Goal: Task Accomplishment & Management: Use online tool/utility

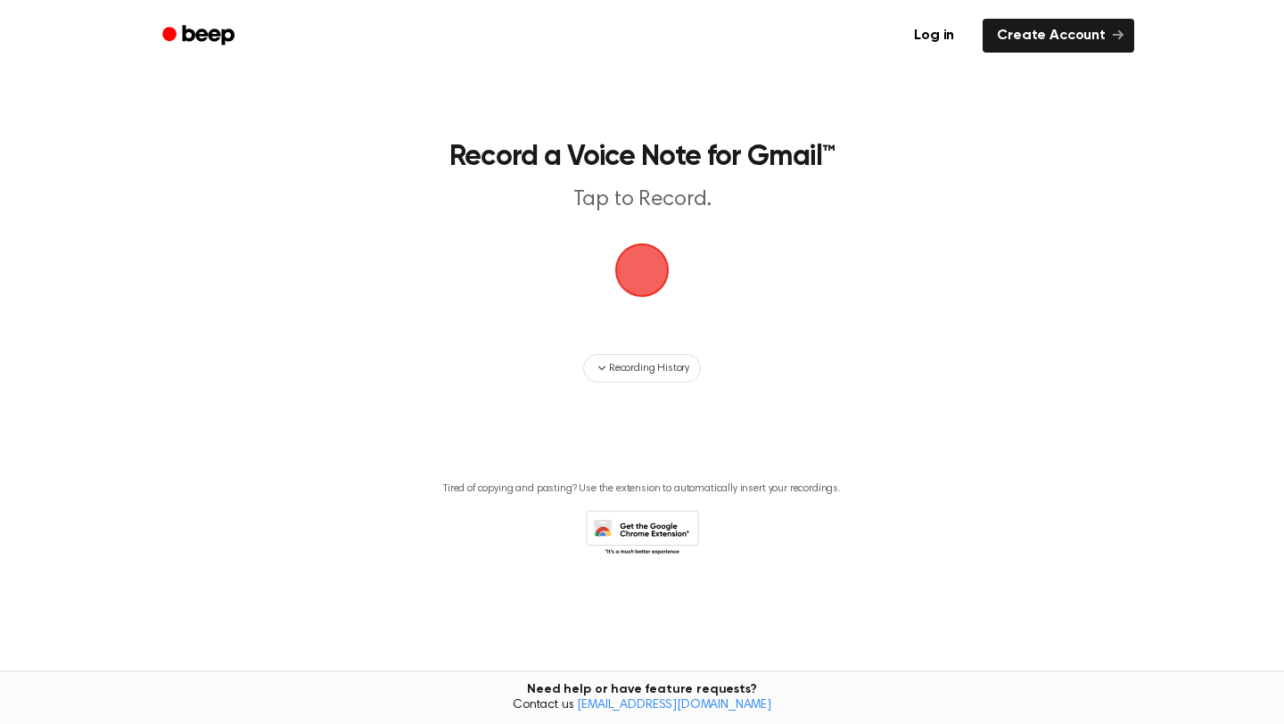
click at [638, 281] on span "button" at bounding box center [642, 270] width 50 height 50
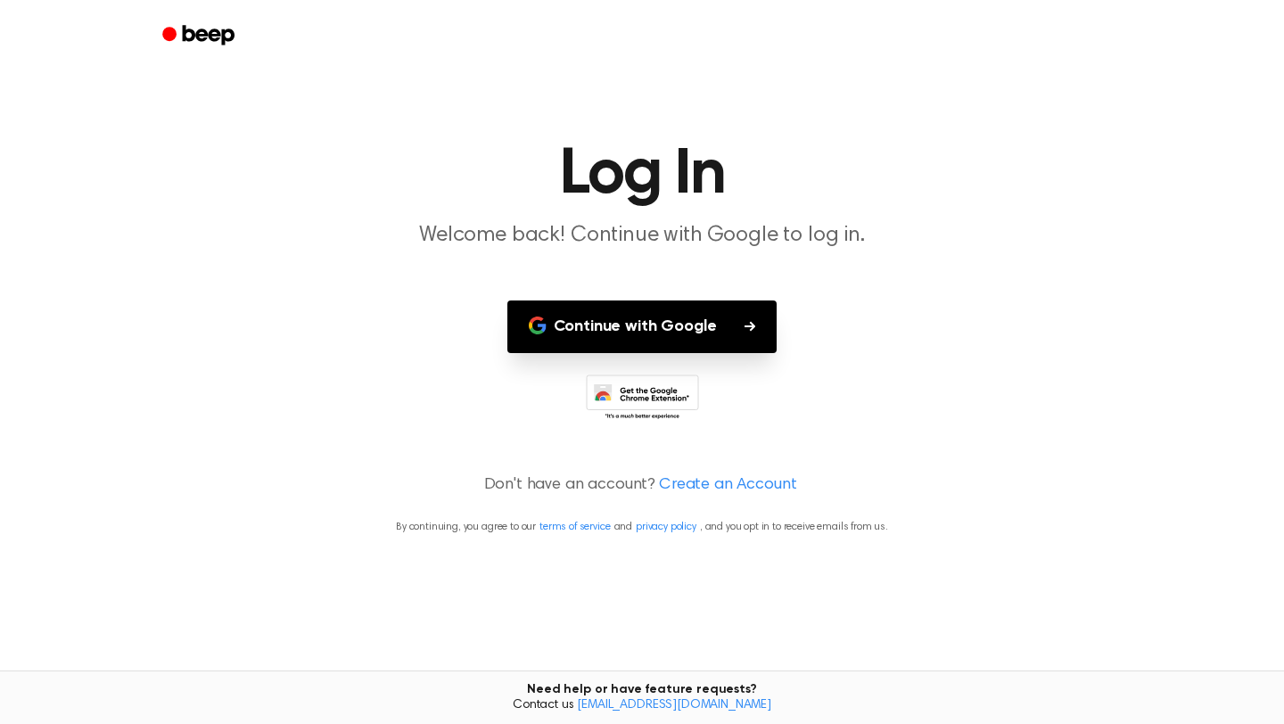
click at [619, 322] on button "Continue with Google" at bounding box center [642, 326] width 270 height 53
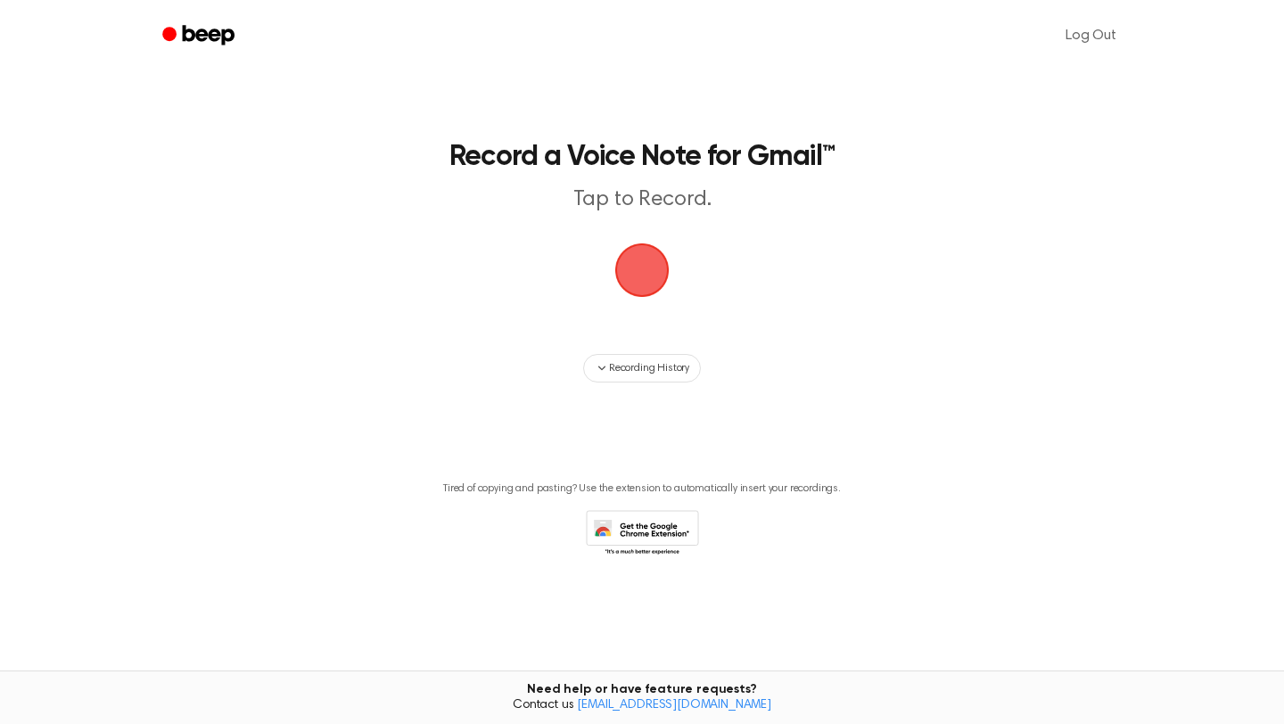
click at [633, 275] on span "button" at bounding box center [642, 270] width 50 height 50
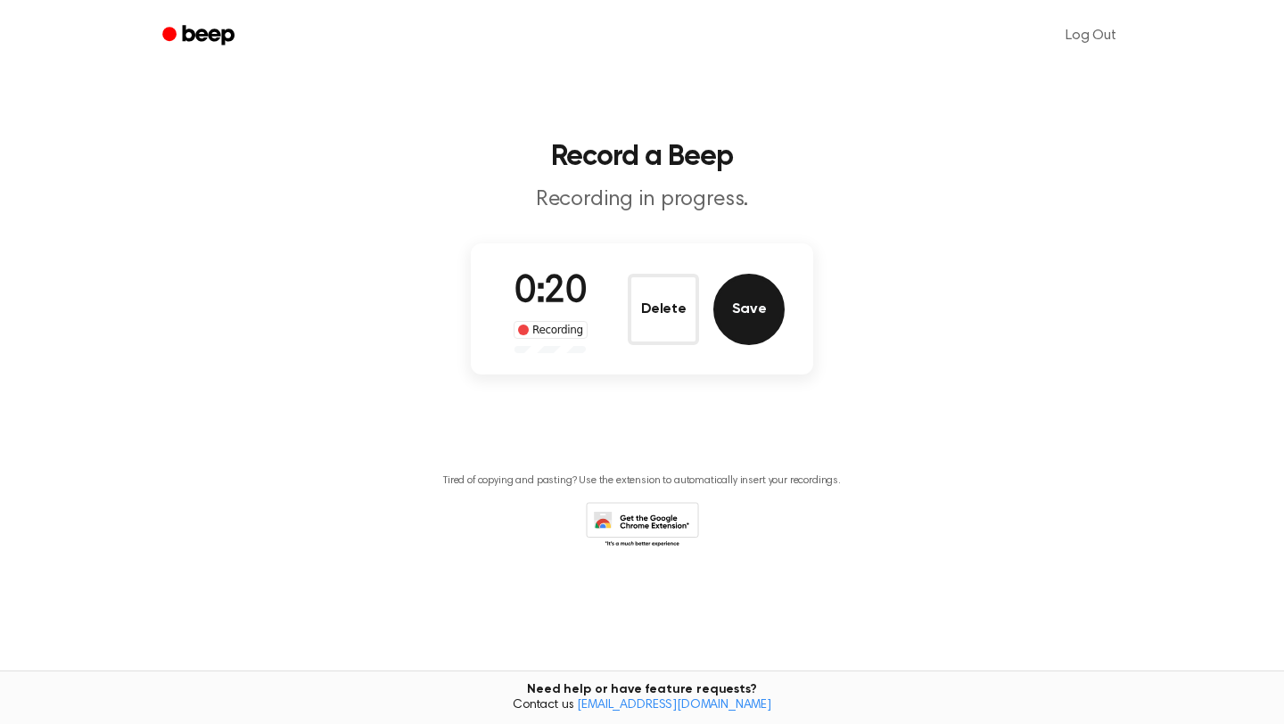
click at [767, 305] on button "Save" at bounding box center [748, 309] width 71 height 71
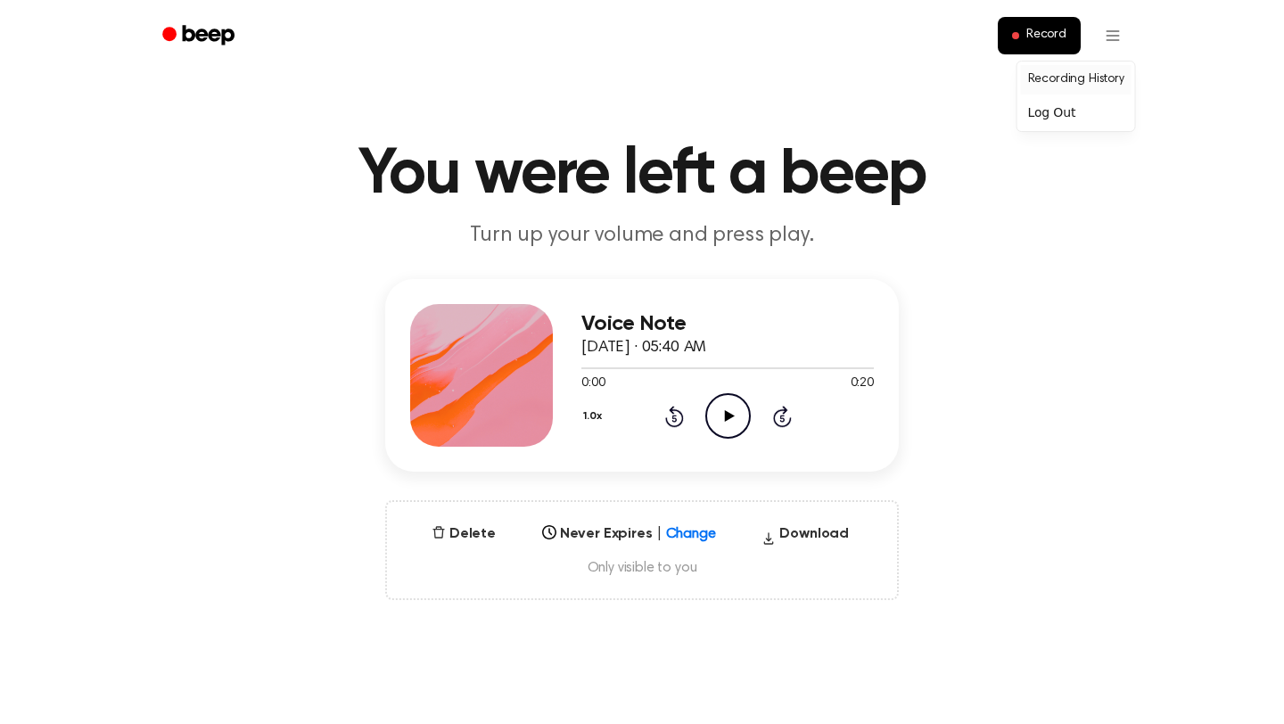
click at [1105, 83] on link "Recording History" at bounding box center [1076, 79] width 111 height 29
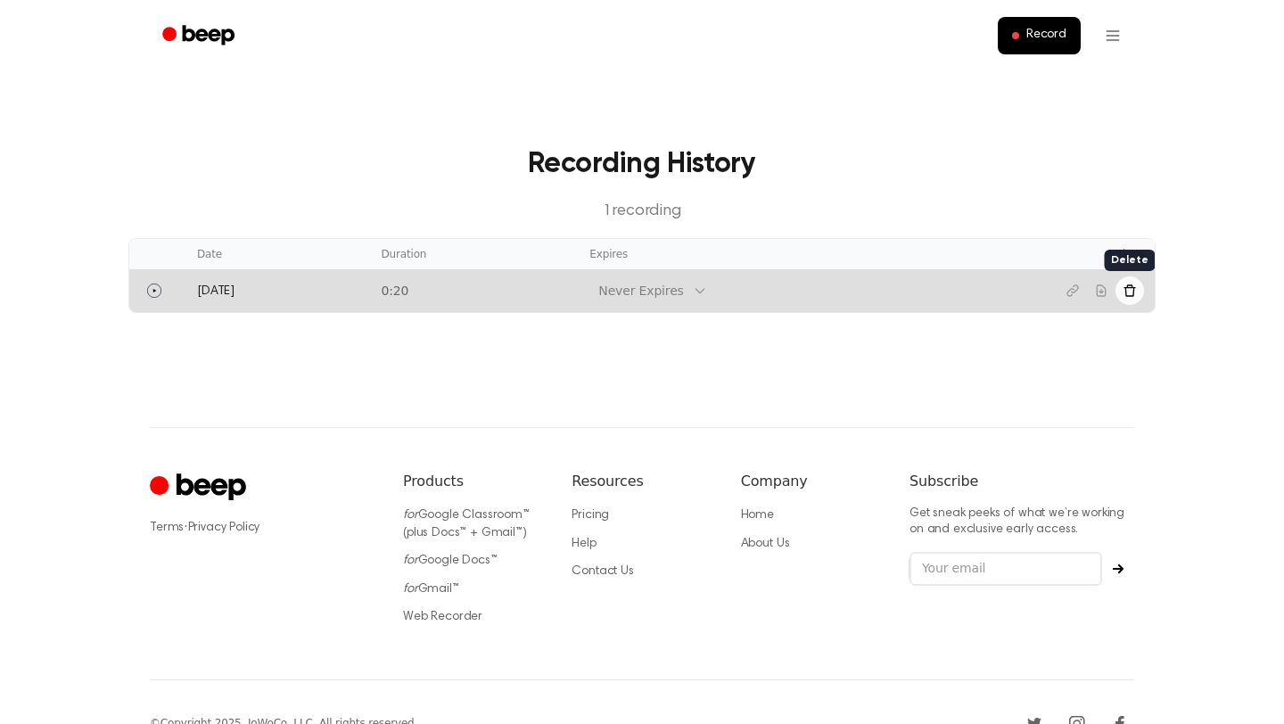
click at [1139, 291] on button "Delete recording" at bounding box center [1129, 290] width 29 height 29
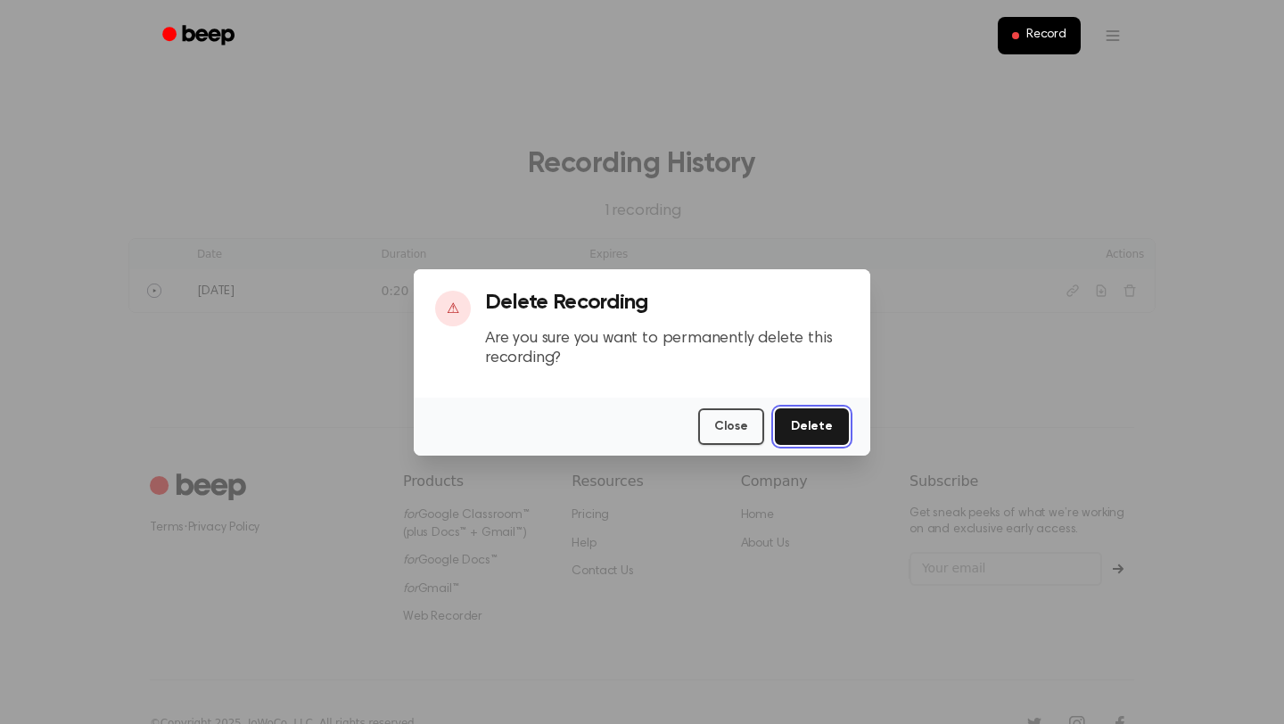
click at [814, 427] on button "Delete" at bounding box center [812, 426] width 74 height 37
